Goal: Contribute content: Add original content to the website for others to see

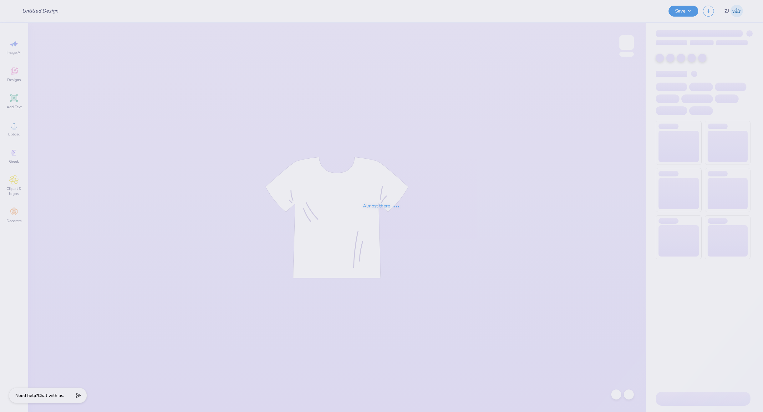
type input "APHI Dad's Weekend"
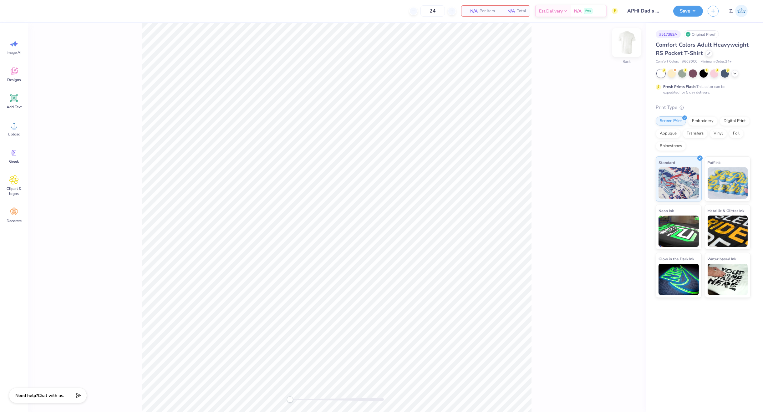
click at [622, 50] on div at bounding box center [626, 42] width 29 height 29
click at [624, 53] on div at bounding box center [626, 42] width 29 height 29
click at [19, 127] on div "Upload" at bounding box center [14, 128] width 23 height 23
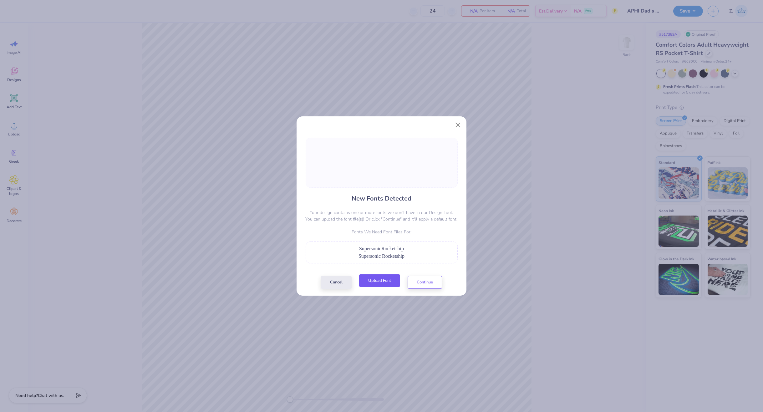
click at [390, 277] on button "Upload Font" at bounding box center [379, 280] width 41 height 13
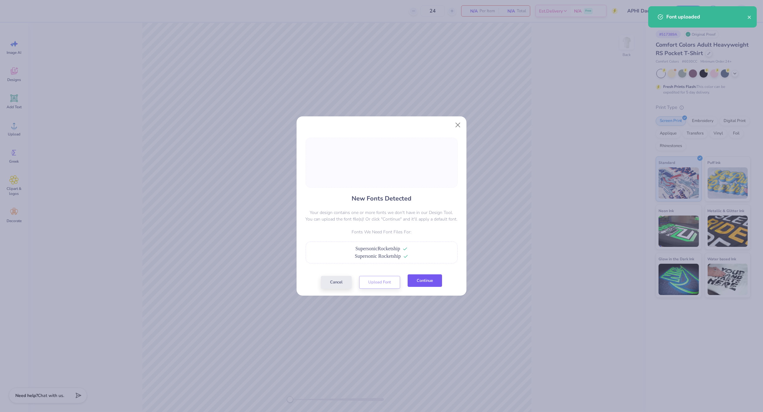
click at [434, 285] on button "Continue" at bounding box center [425, 280] width 34 height 13
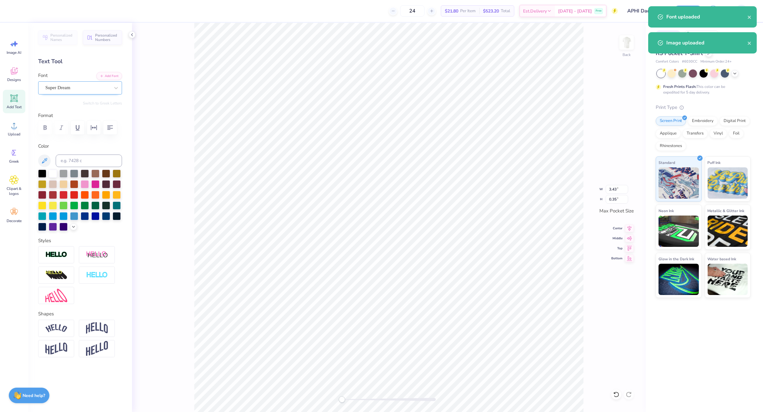
click at [62, 84] on div at bounding box center [77, 88] width 64 height 8
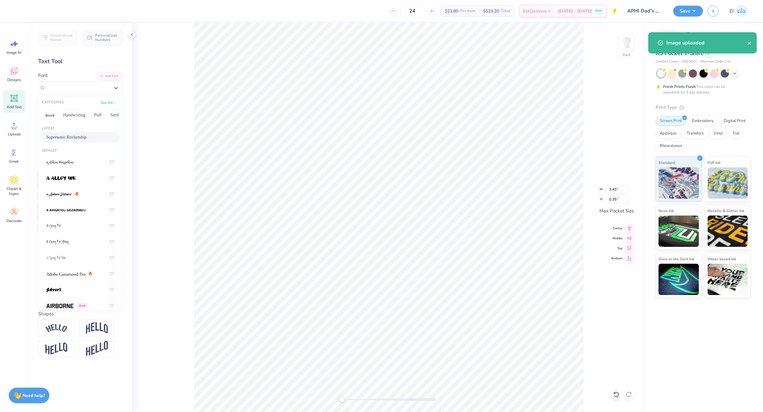
click at [65, 134] on span "Supersonic Rocketship" at bounding box center [66, 137] width 40 height 7
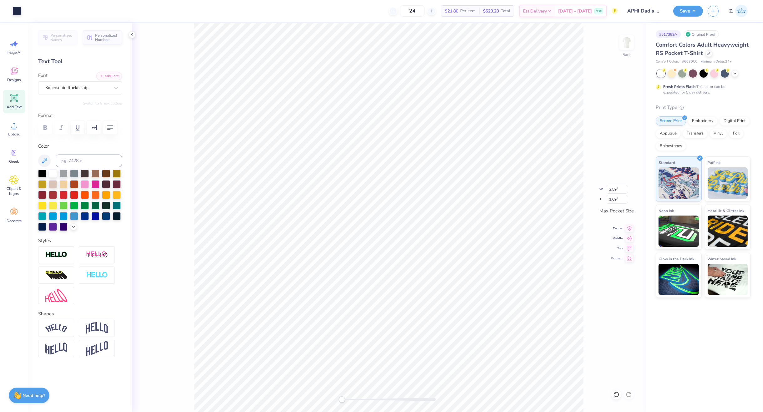
click at [629, 228] on icon at bounding box center [629, 228] width 4 height 5
click at [627, 226] on icon at bounding box center [629, 228] width 9 height 8
click at [615, 187] on input "3.07" at bounding box center [617, 189] width 23 height 9
type input "3.44"
type input "2.76"
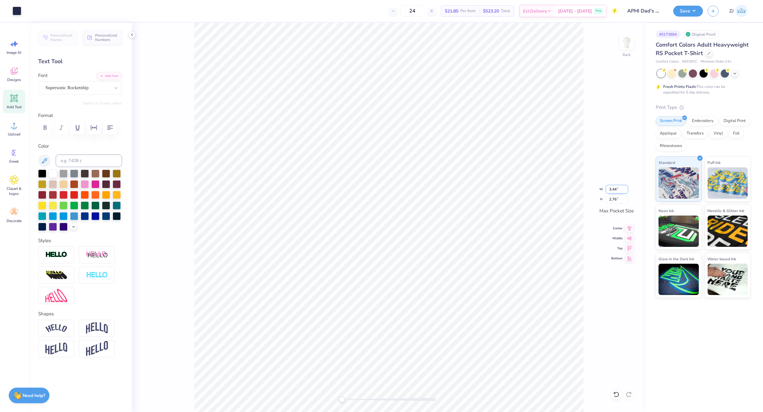
drag, startPoint x: 624, startPoint y: 191, endPoint x: 606, endPoint y: 188, distance: 18.4
click at [612, 189] on input "3.44" at bounding box center [617, 189] width 23 height 9
type input "3.44"
type input "2.81"
click at [628, 53] on div "Back" at bounding box center [626, 46] width 14 height 22
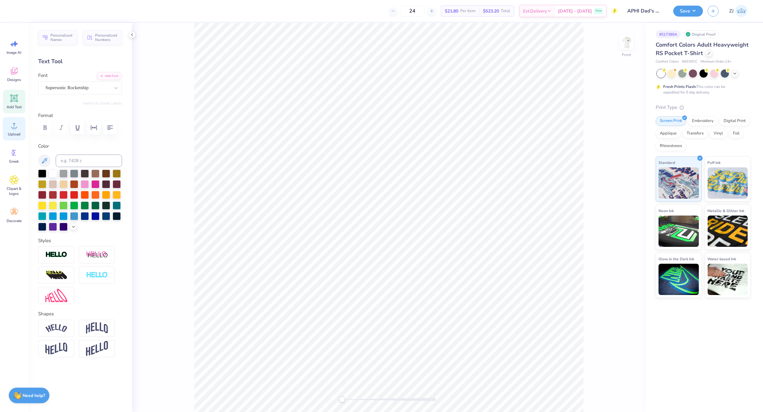
click at [17, 125] on icon at bounding box center [13, 125] width 9 height 9
click at [18, 124] on icon at bounding box center [13, 125] width 9 height 9
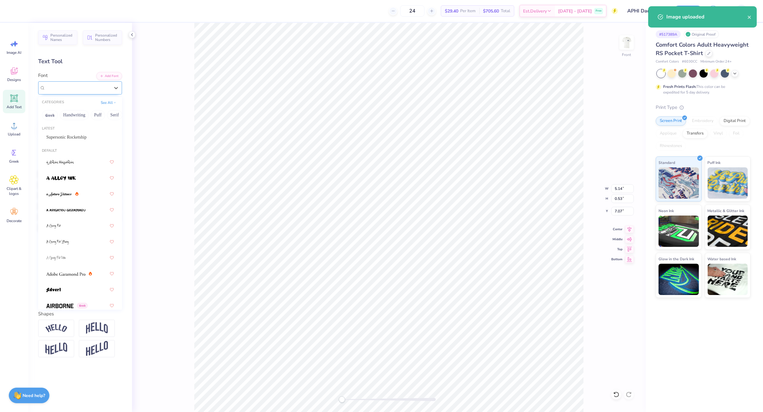
click at [78, 82] on div "Super Dream" at bounding box center [80, 87] width 84 height 13
click at [74, 137] on span "Supersonic Rocketship" at bounding box center [66, 137] width 40 height 7
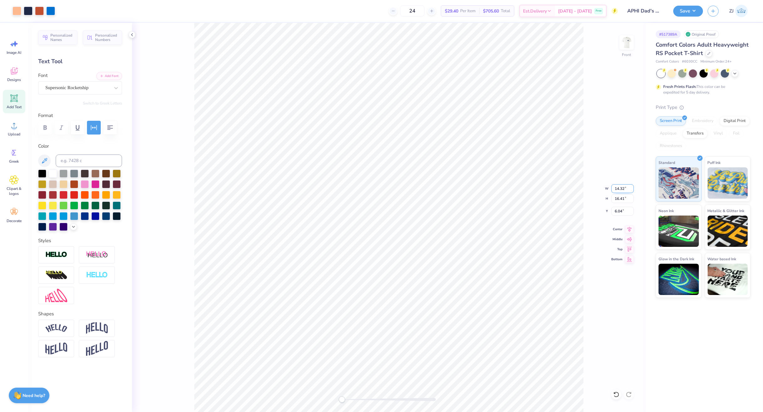
click at [627, 185] on input "14.32" at bounding box center [622, 188] width 23 height 9
type input "10.91"
type input "12.57"
type input "7.93"
click at [623, 212] on input "7.09" at bounding box center [622, 211] width 23 height 9
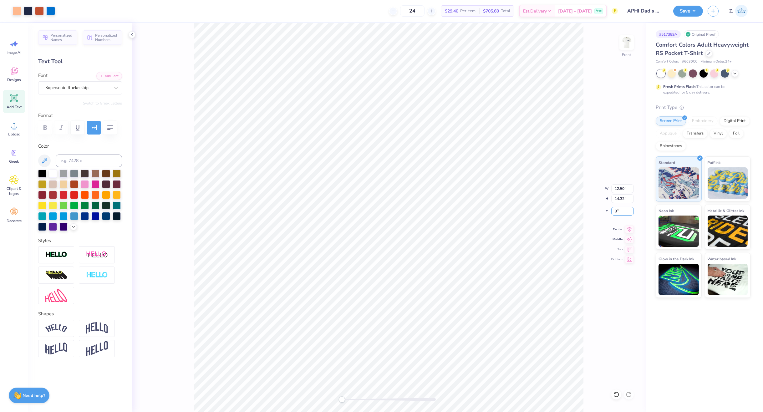
type input "3.00"
click at [698, 16] on div "Save" at bounding box center [688, 11] width 30 height 11
click at [690, 9] on button "Save" at bounding box center [688, 10] width 30 height 11
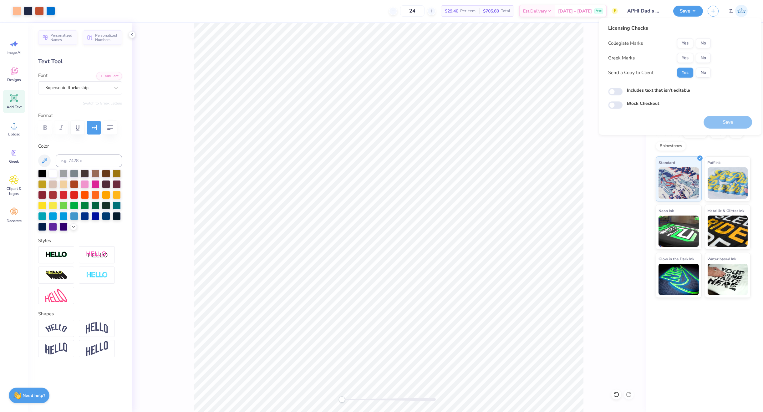
click at [701, 41] on button "No" at bounding box center [703, 43] width 15 height 10
click at [684, 58] on button "Yes" at bounding box center [685, 58] width 16 height 10
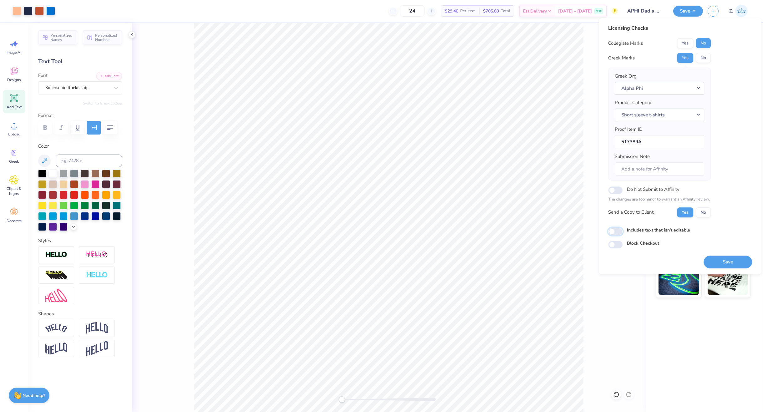
click at [613, 233] on input "Includes text that isn't editable" at bounding box center [615, 232] width 14 height 8
checkbox input "true"
click at [724, 260] on button "Save" at bounding box center [728, 262] width 48 height 13
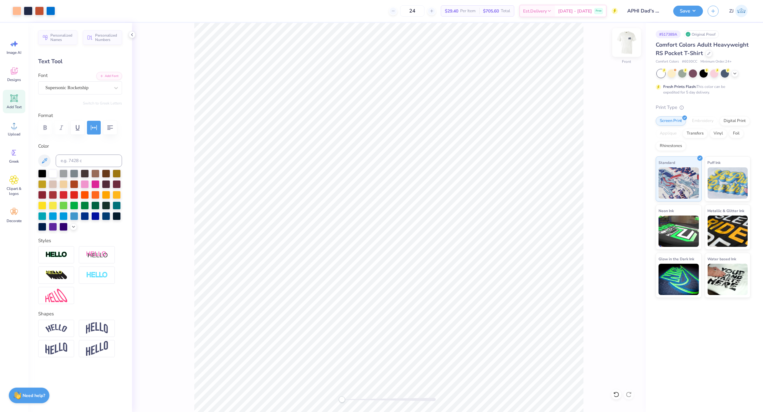
click at [632, 43] on img at bounding box center [626, 42] width 25 height 25
type textarea "DAD'S WEEKEND 2025"
click at [618, 187] on input "3.45" at bounding box center [617, 189] width 23 height 9
type input "3.44"
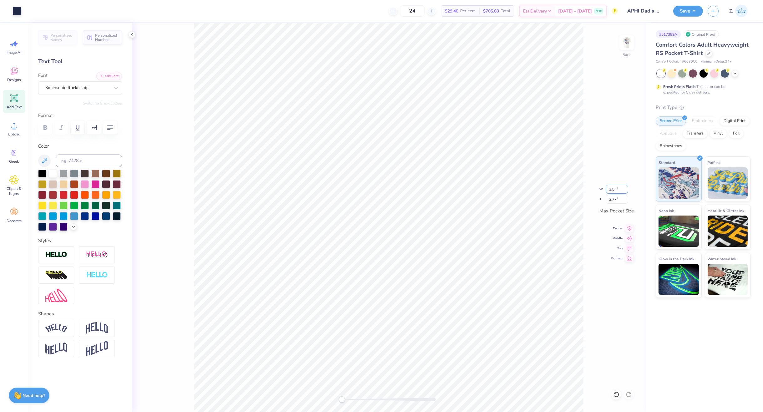
type input "2.77"
click at [688, 9] on button "Save" at bounding box center [688, 10] width 30 height 11
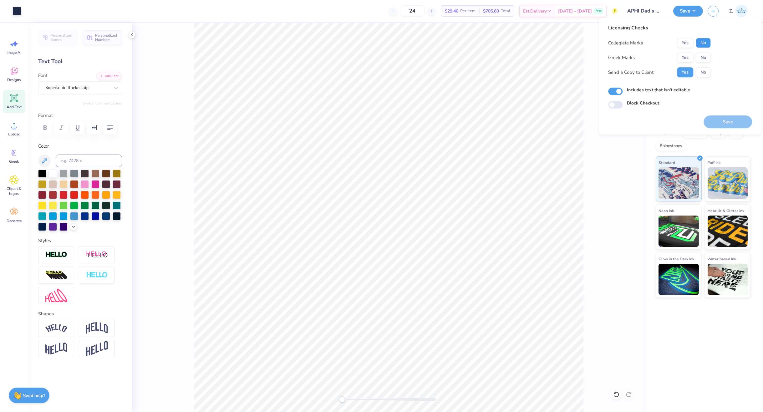
click at [700, 43] on button "No" at bounding box center [703, 43] width 15 height 10
click at [688, 54] on button "Yes" at bounding box center [685, 58] width 16 height 10
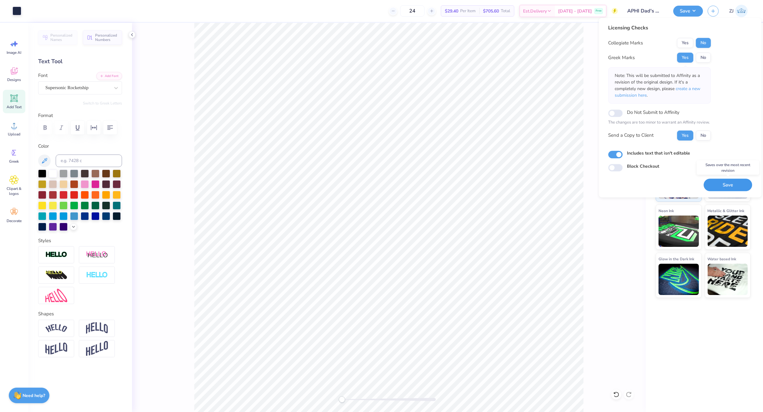
click at [726, 184] on button "Save" at bounding box center [728, 185] width 48 height 13
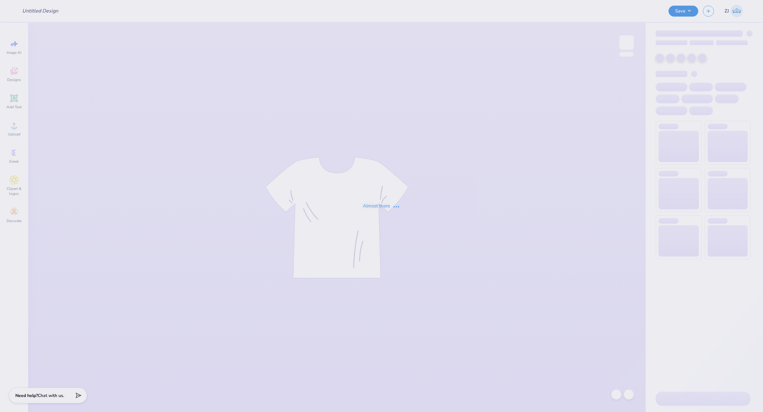
type input "AF Endeavor Q-zips!"
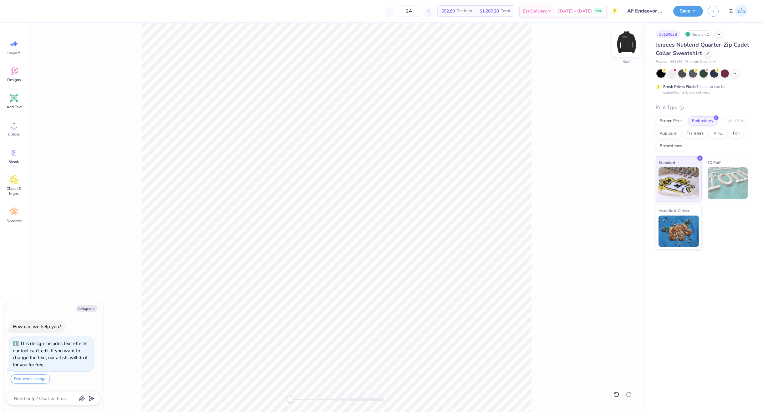
click at [621, 44] on img at bounding box center [626, 42] width 25 height 25
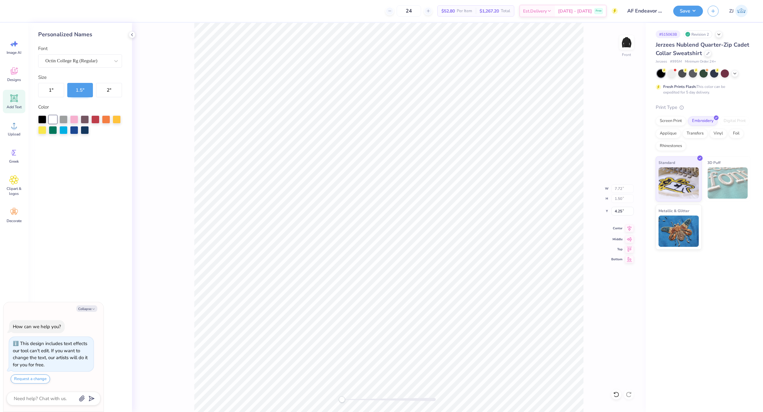
drag, startPoint x: 628, startPoint y: 226, endPoint x: 623, endPoint y: 226, distance: 5.0
click at [629, 226] on icon at bounding box center [629, 229] width 9 height 8
type textarea "x"
click at [623, 212] on input "4.28" at bounding box center [622, 211] width 23 height 9
type input "3"
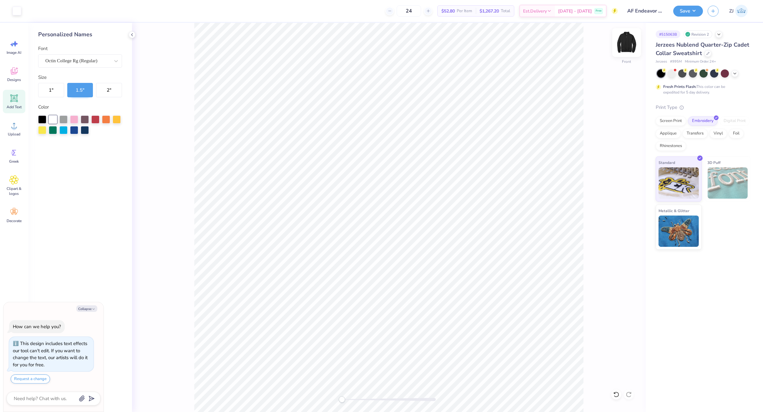
click at [626, 46] on img at bounding box center [626, 42] width 25 height 25
type textarea "x"
